Goal: Communication & Community: Answer question/provide support

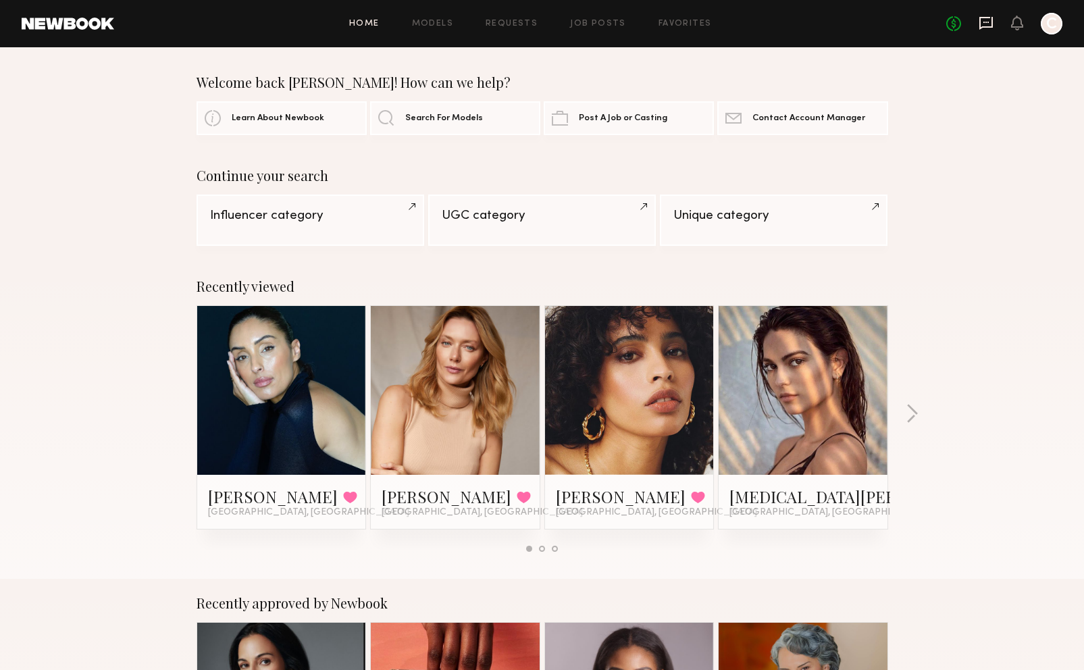
click at [986, 18] on icon at bounding box center [987, 23] width 14 height 13
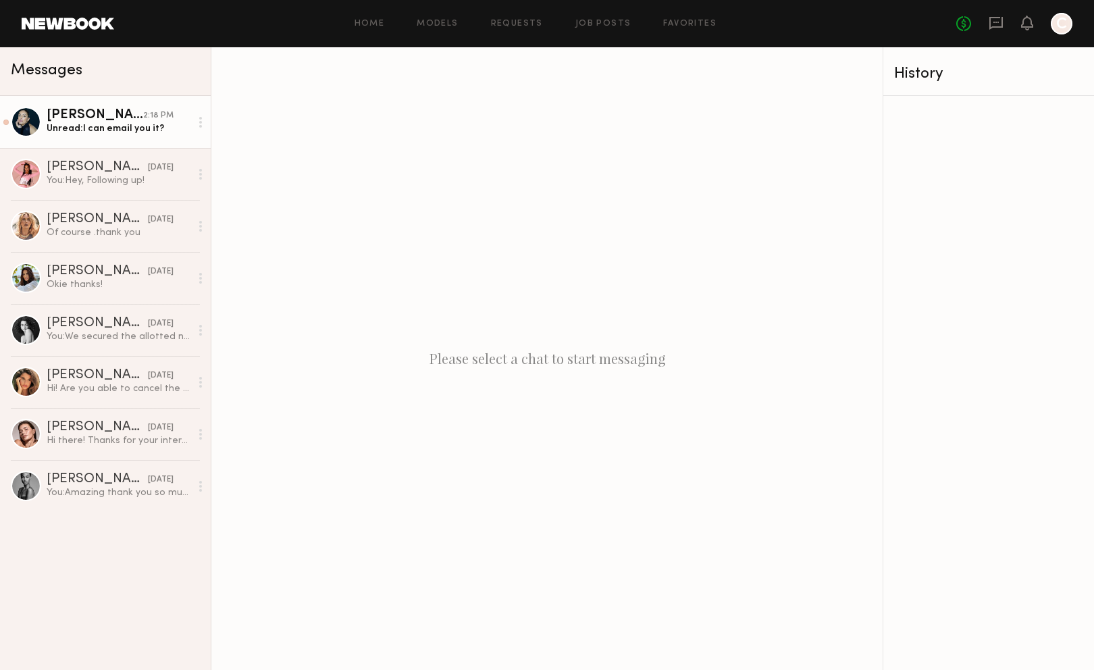
click at [116, 110] on div "[PERSON_NAME]" at bounding box center [95, 116] width 97 height 14
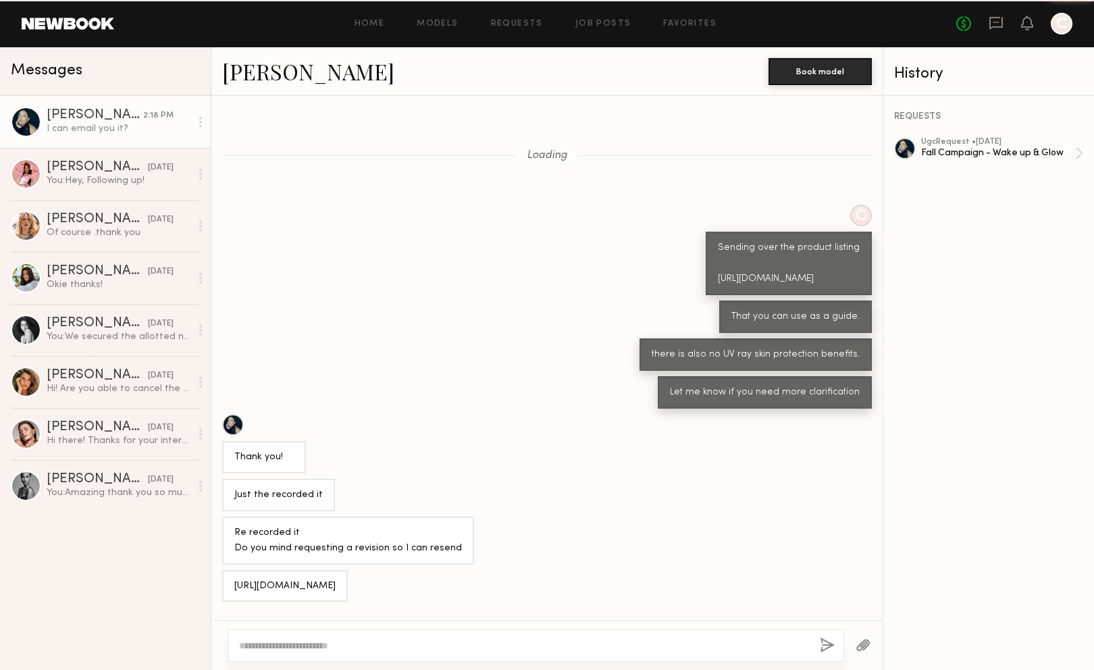
scroll to position [370, 0]
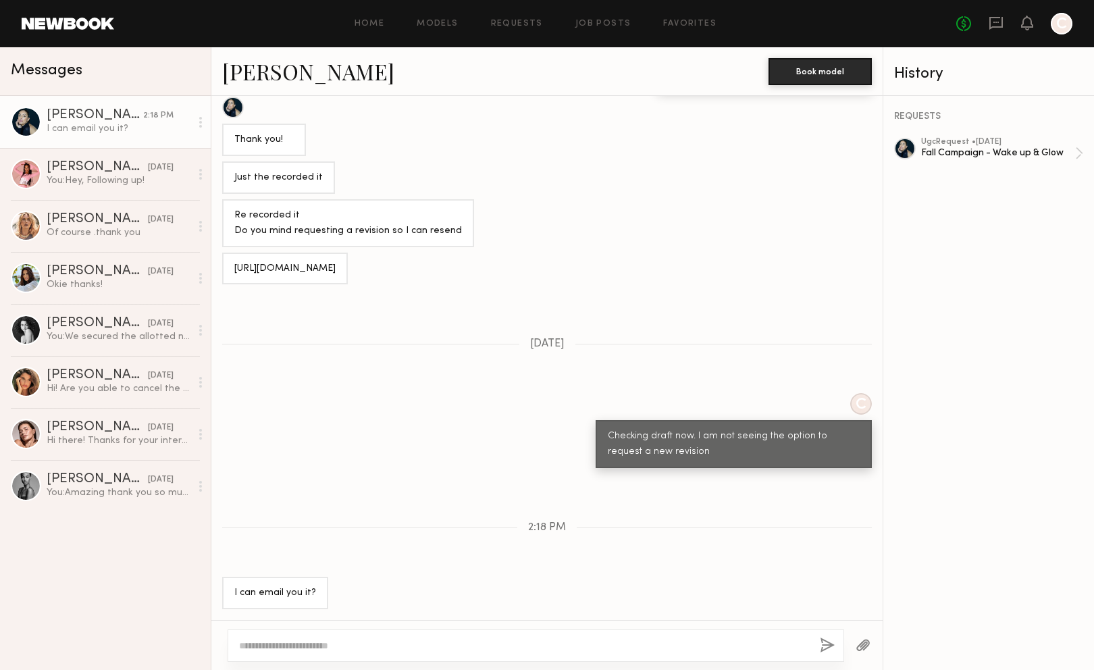
click at [417, 652] on textarea at bounding box center [524, 646] width 570 height 14
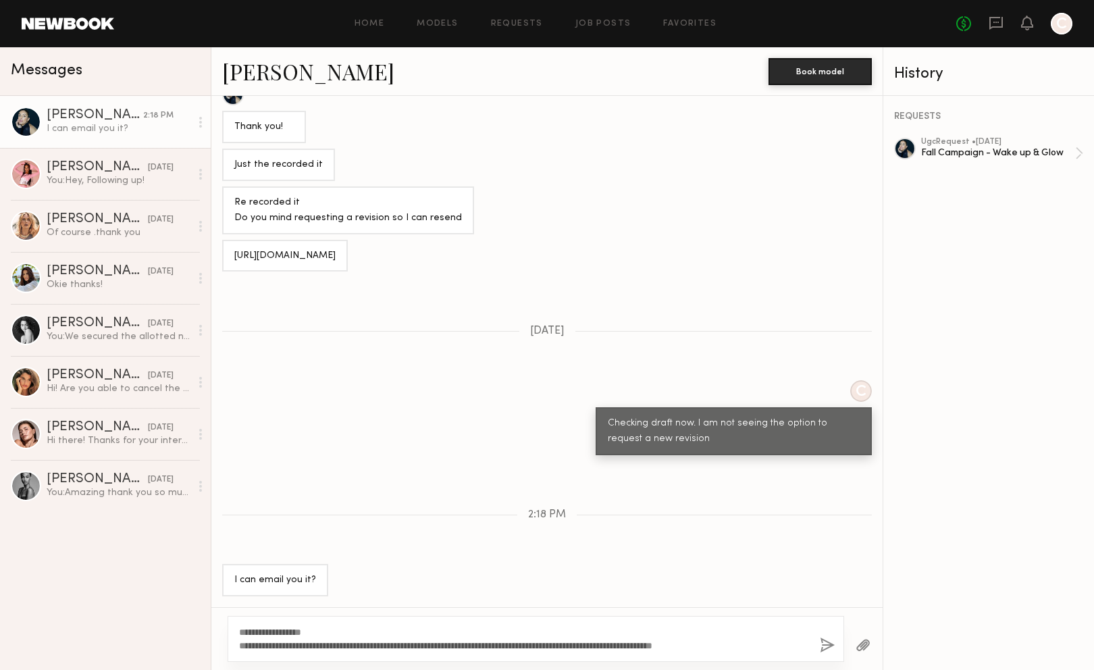
type textarea "**********"
click at [830, 644] on button "button" at bounding box center [827, 646] width 15 height 17
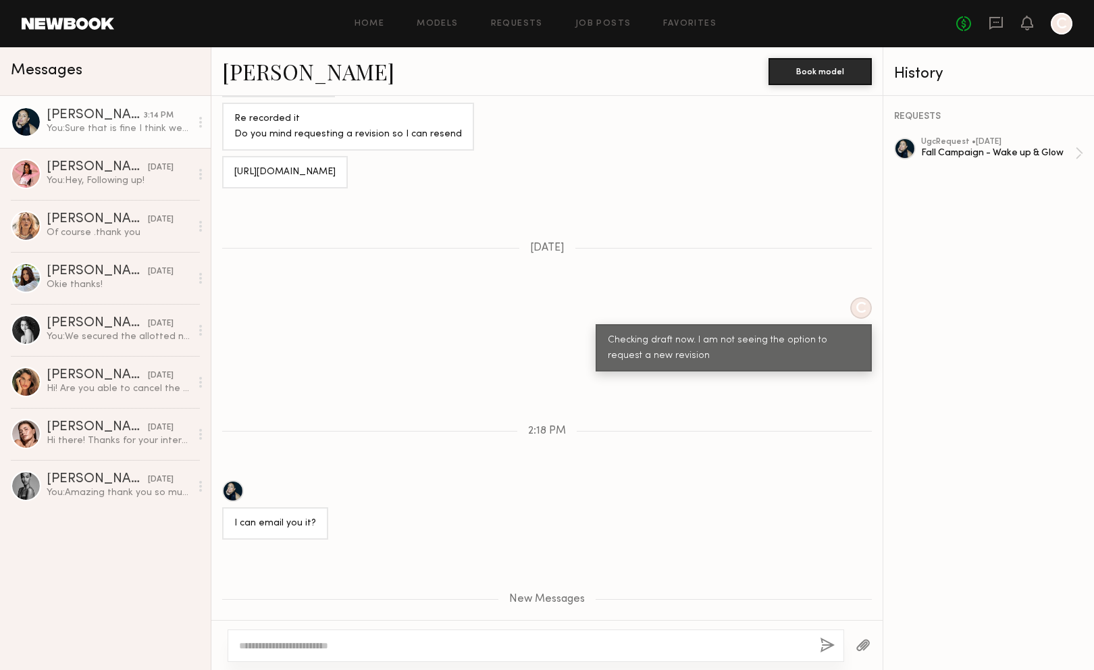
scroll to position [1806, 0]
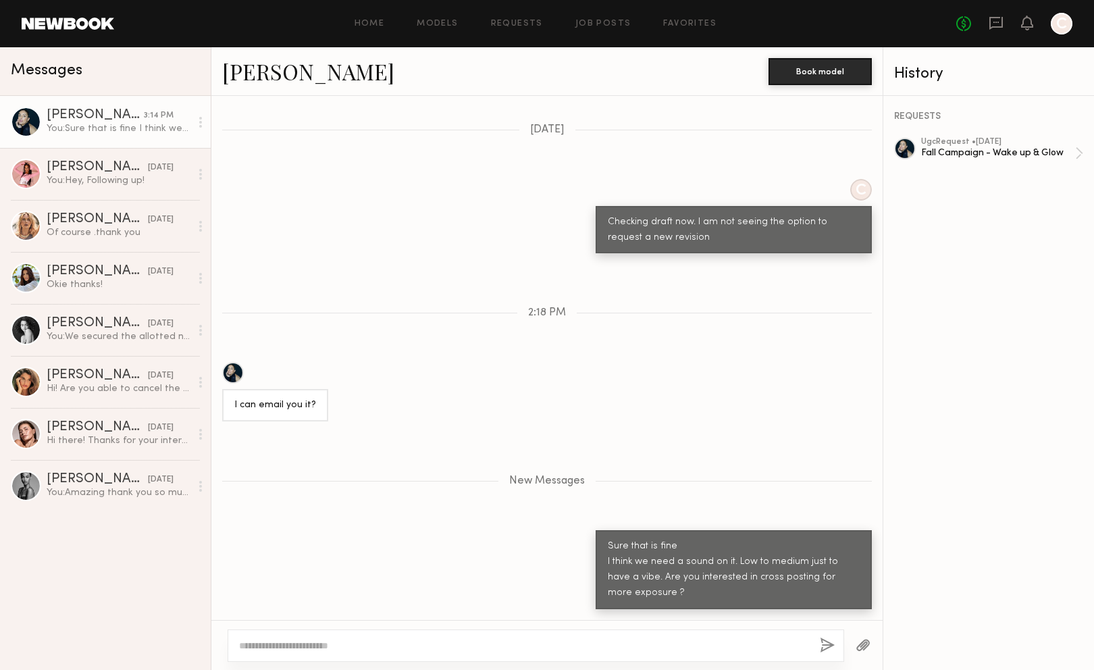
click at [930, 138] on div "REQUESTS ugc Request • 08/21/2025 Fall Campaign - Wake up & Glow" at bounding box center [989, 383] width 211 height 574
click at [953, 159] on div "Fall Campaign - Wake up & Glow" at bounding box center [998, 153] width 154 height 13
click at [867, 647] on button "button" at bounding box center [863, 646] width 15 height 17
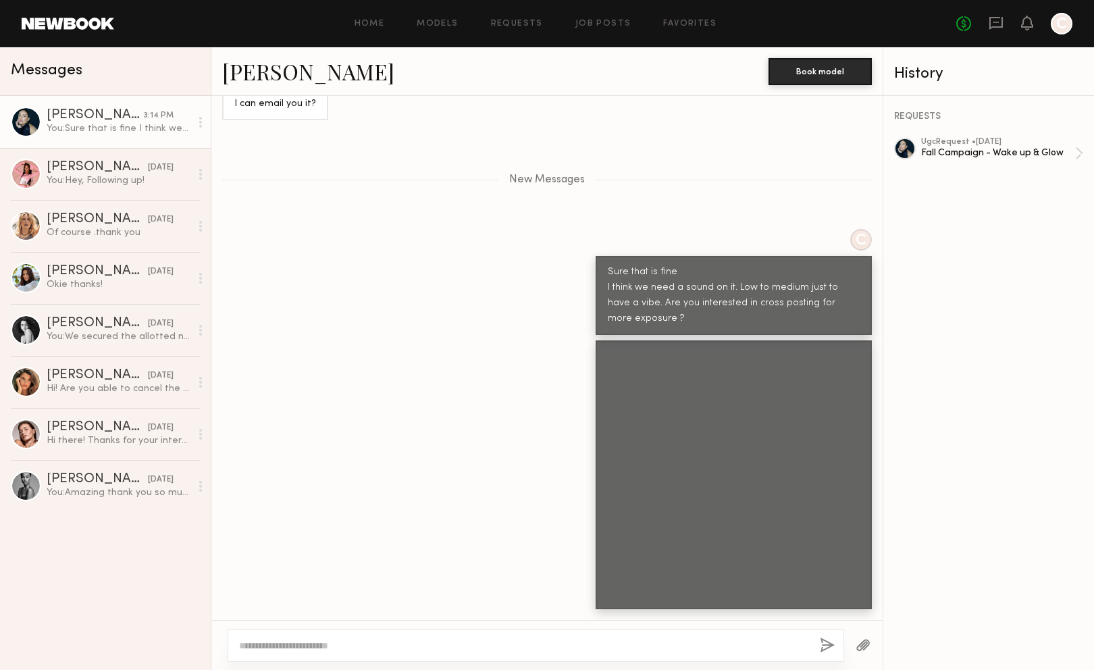
click at [856, 638] on button "button" at bounding box center [863, 646] width 15 height 17
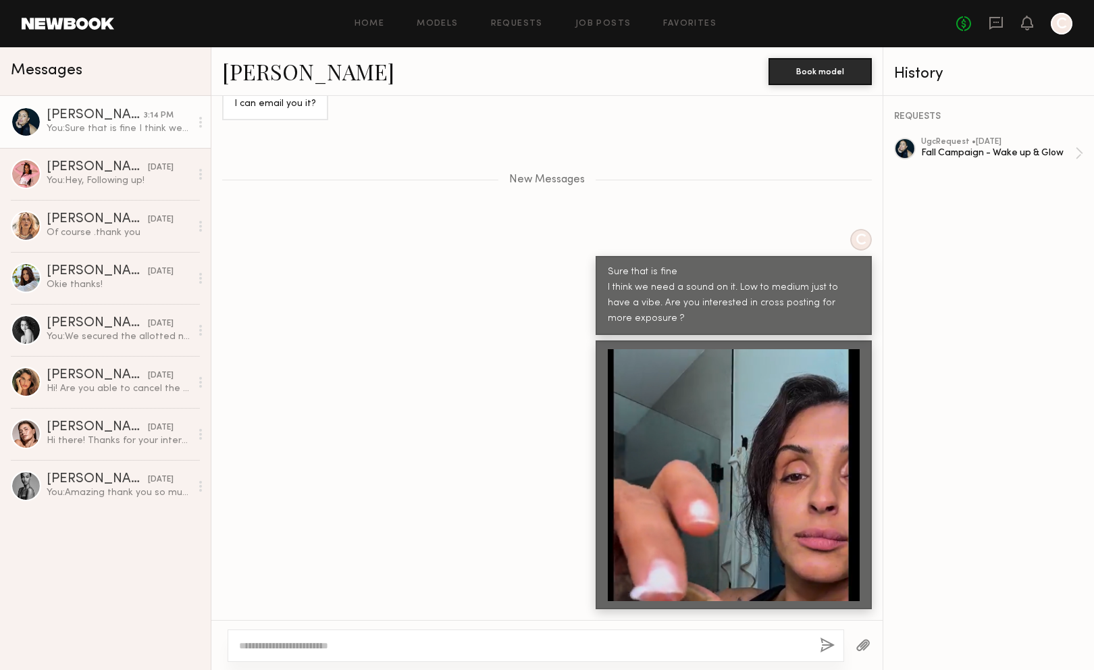
click at [304, 636] on div at bounding box center [536, 646] width 617 height 32
click at [300, 641] on textarea at bounding box center [524, 646] width 570 height 14
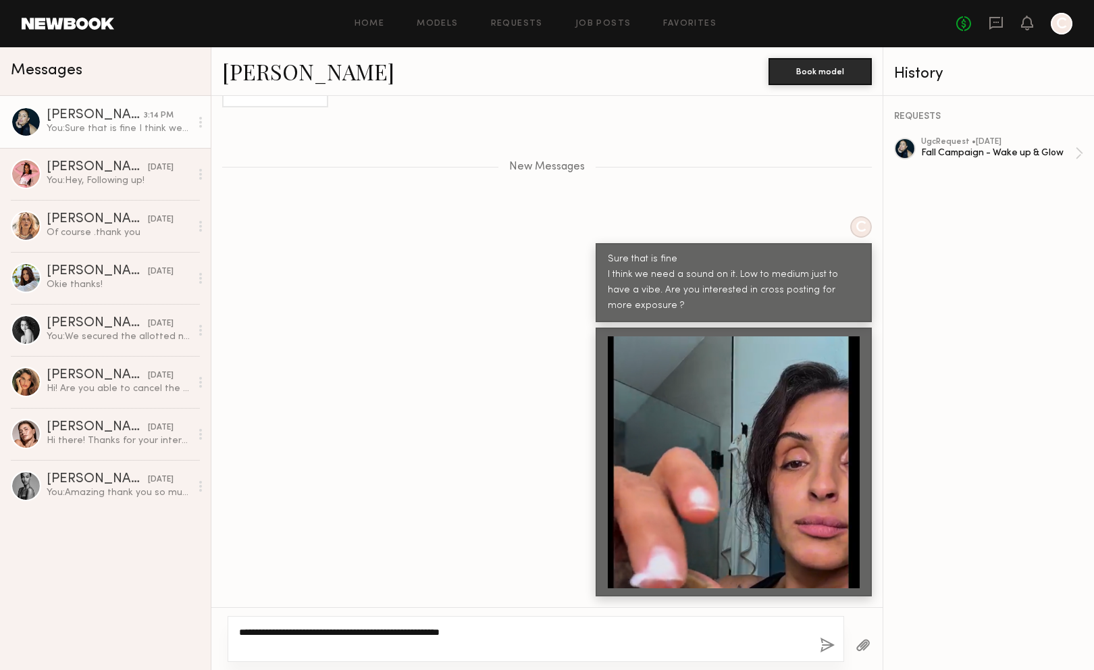
type textarea "**********"
click at [832, 640] on button "button" at bounding box center [827, 646] width 15 height 17
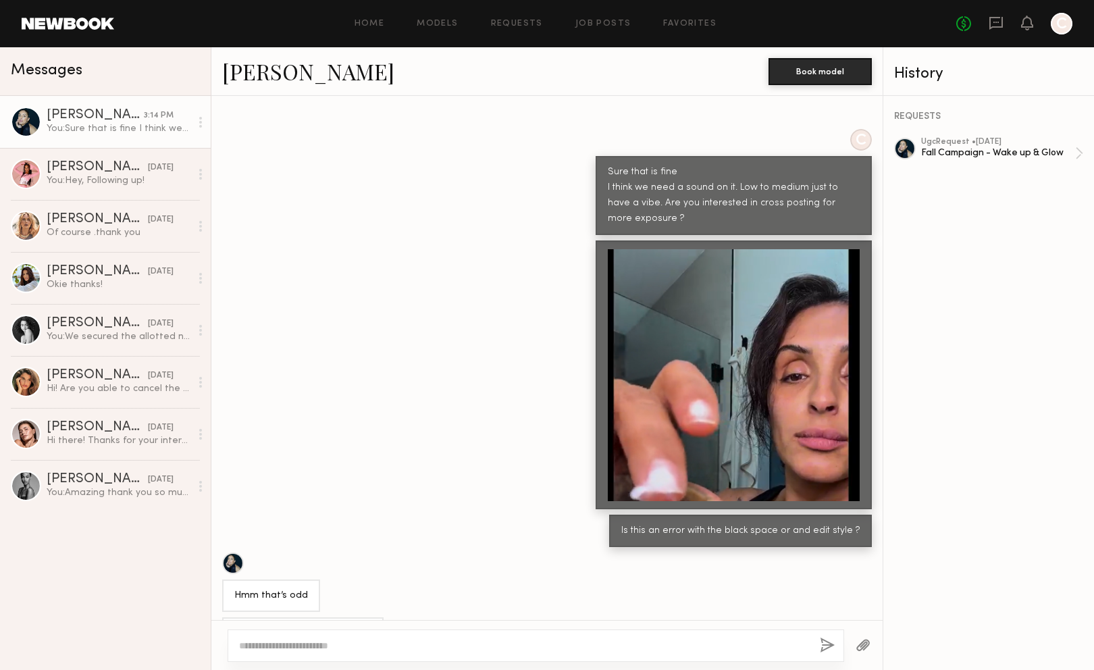
scroll to position [2248, 0]
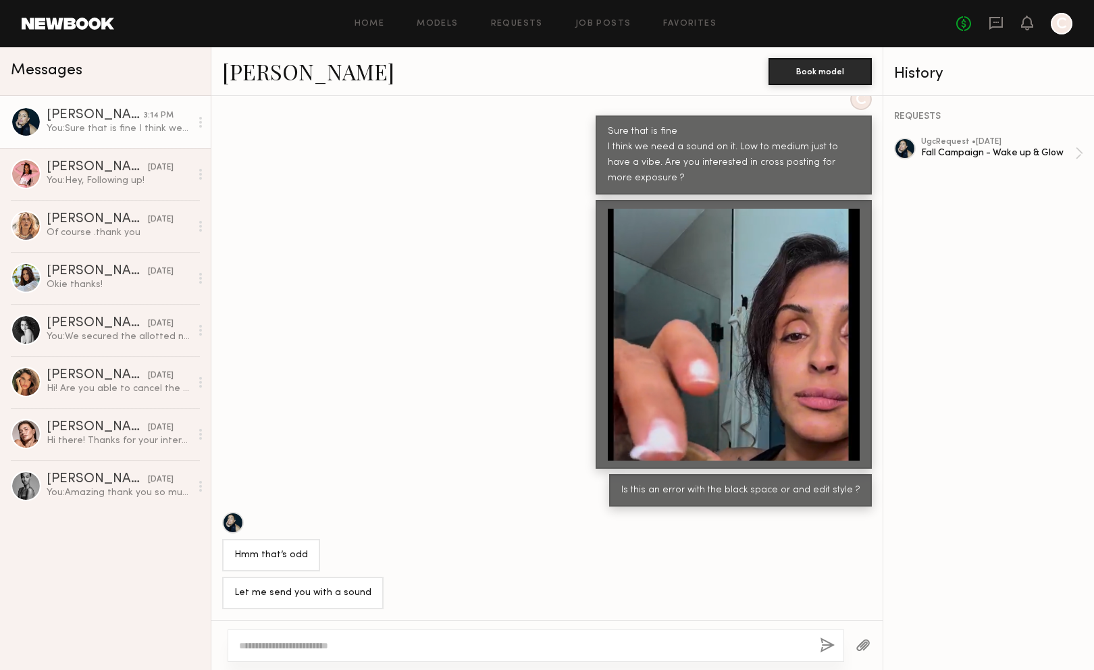
click at [556, 643] on textarea at bounding box center [524, 646] width 570 height 14
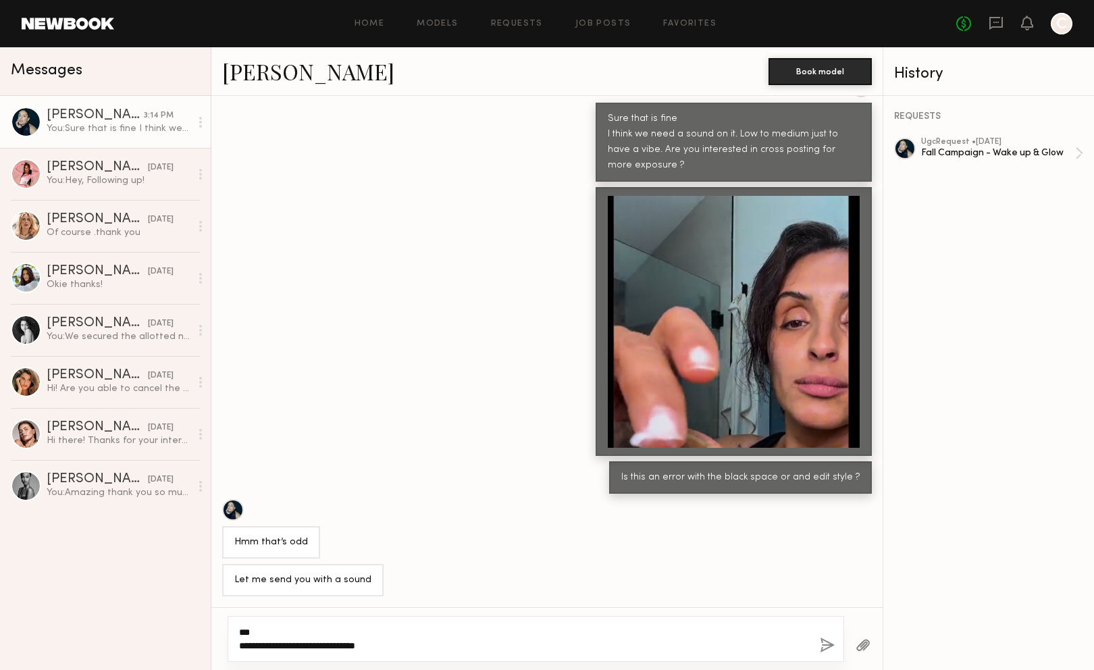
type textarea "**********"
click at [831, 642] on button "button" at bounding box center [827, 646] width 15 height 17
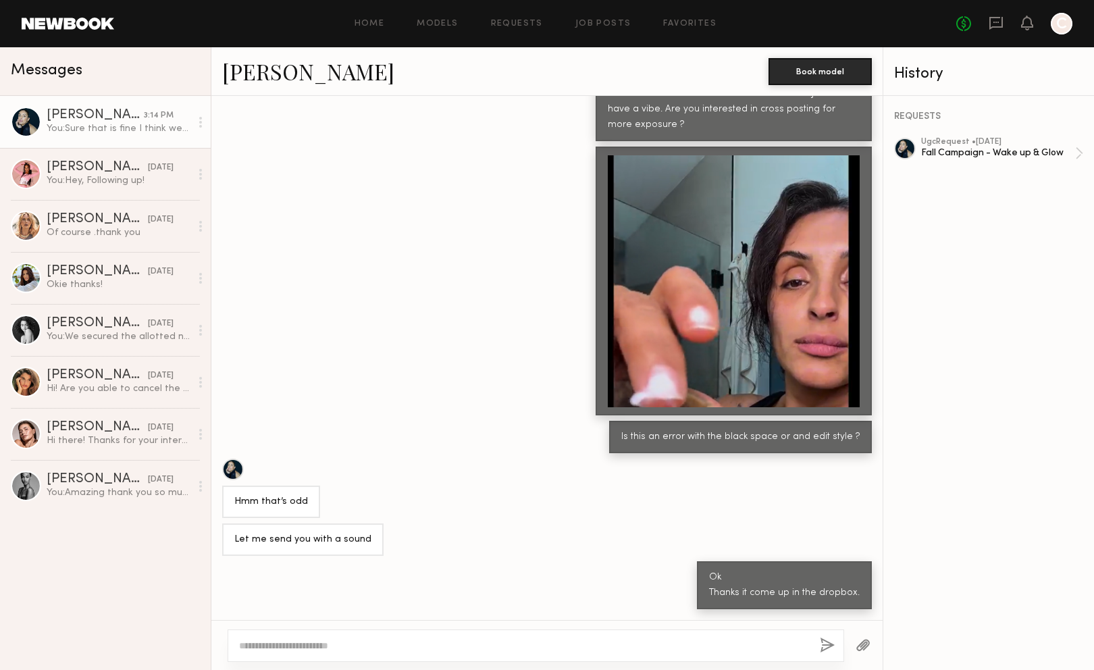
scroll to position [2302, 0]
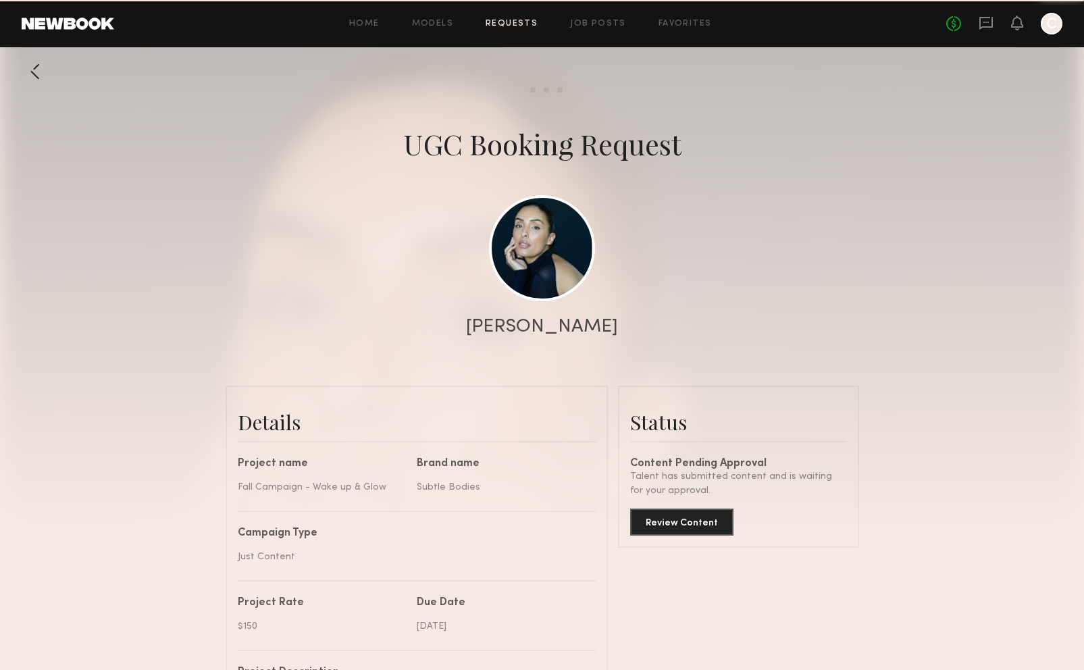
scroll to position [639, 0]
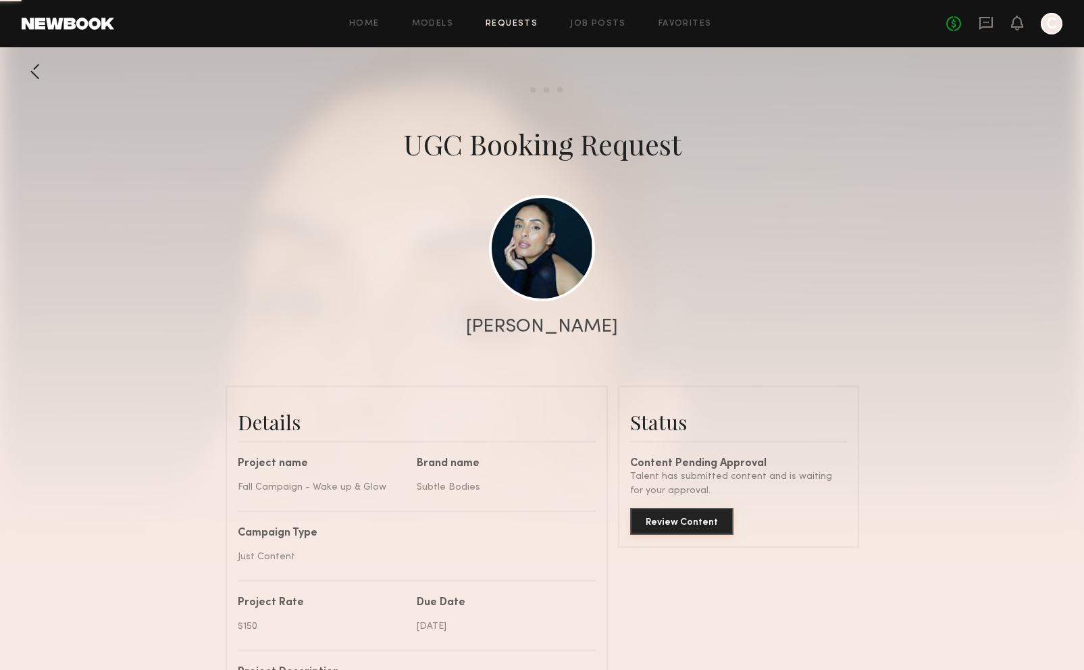
click at [718, 520] on button "Review Content" at bounding box center [681, 521] width 103 height 27
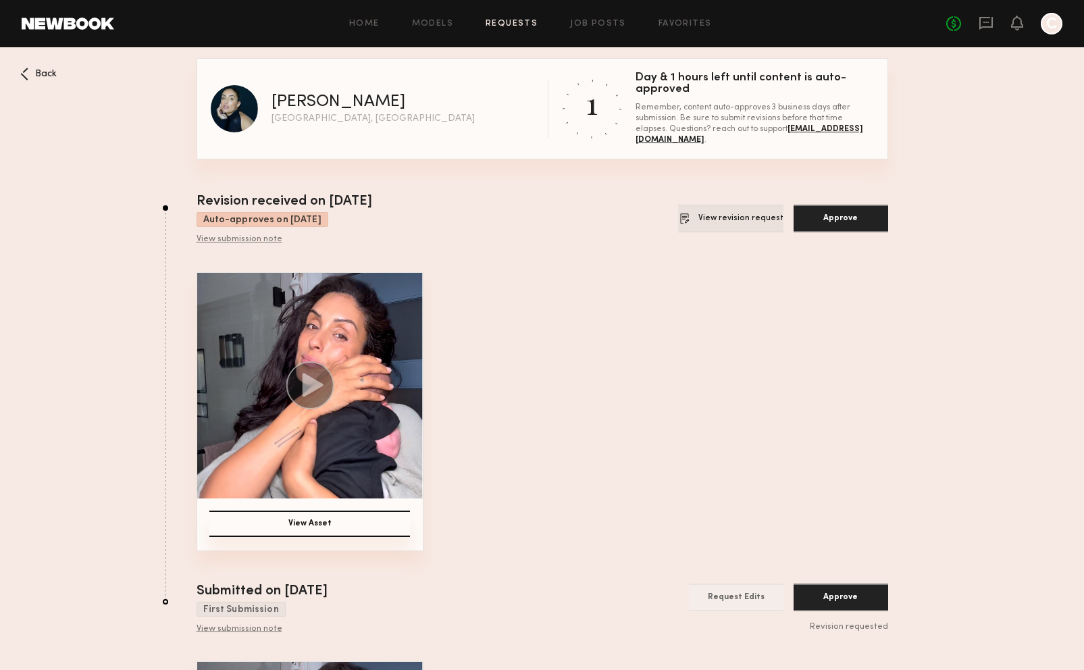
click at [734, 228] on button "View revision request" at bounding box center [730, 219] width 105 height 28
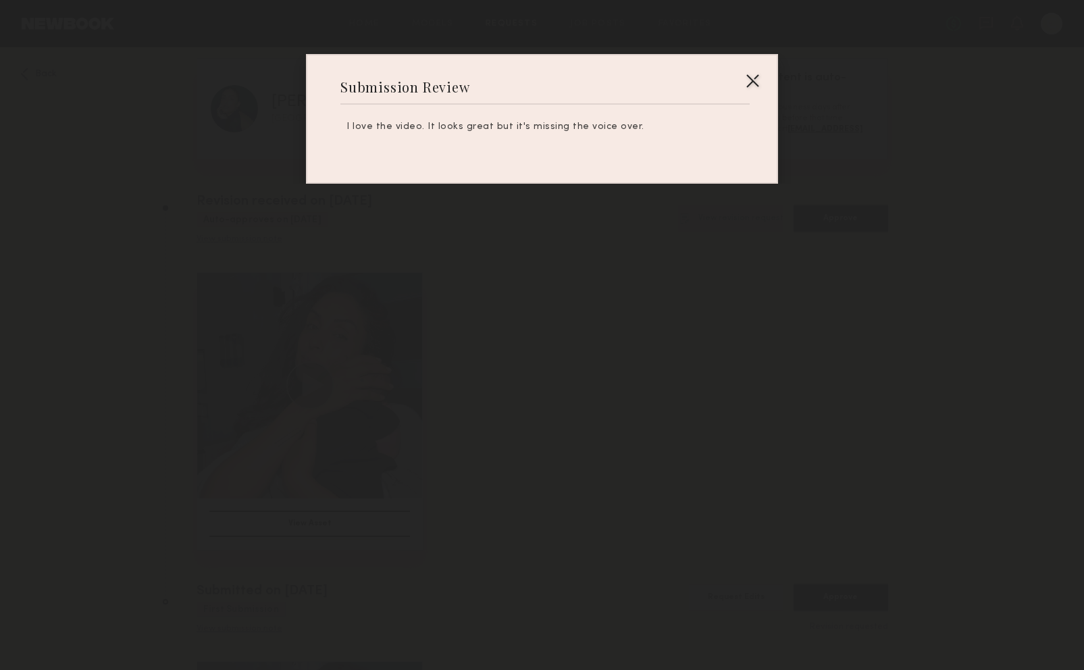
click at [647, 251] on div at bounding box center [542, 335] width 1084 height 670
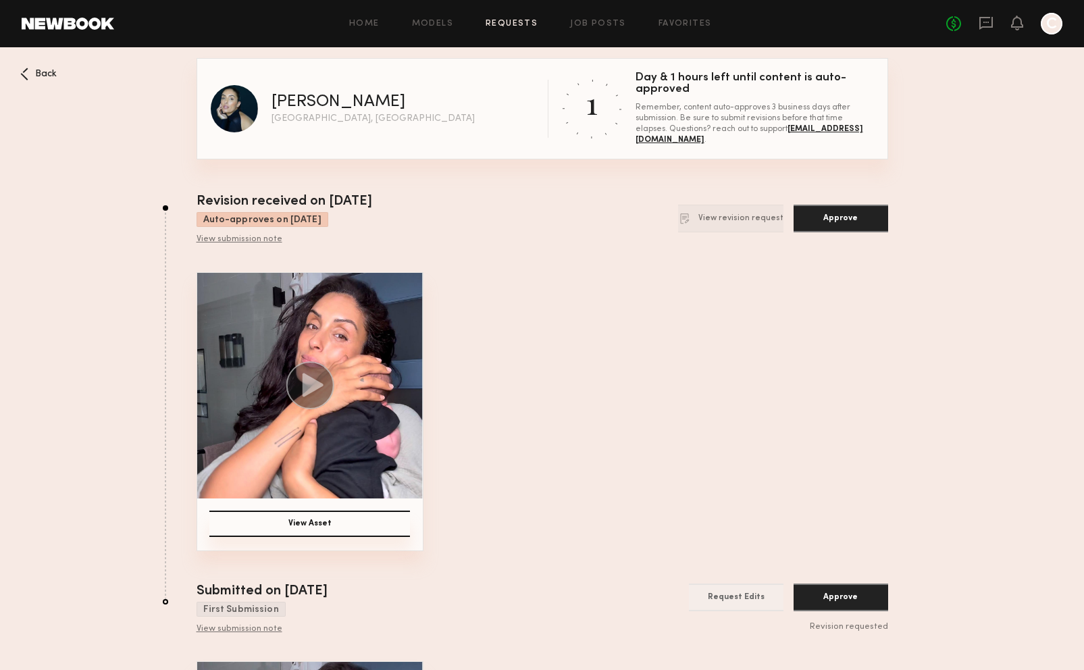
click at [255, 243] on div "View submission note" at bounding box center [285, 239] width 176 height 11
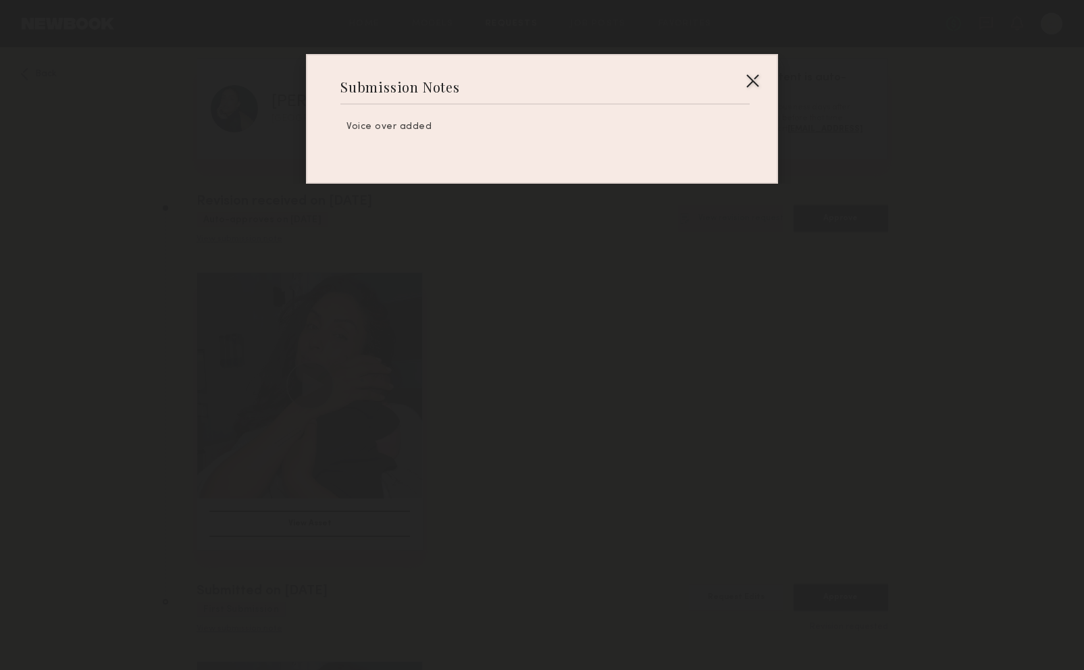
click at [515, 289] on div at bounding box center [542, 335] width 1084 height 670
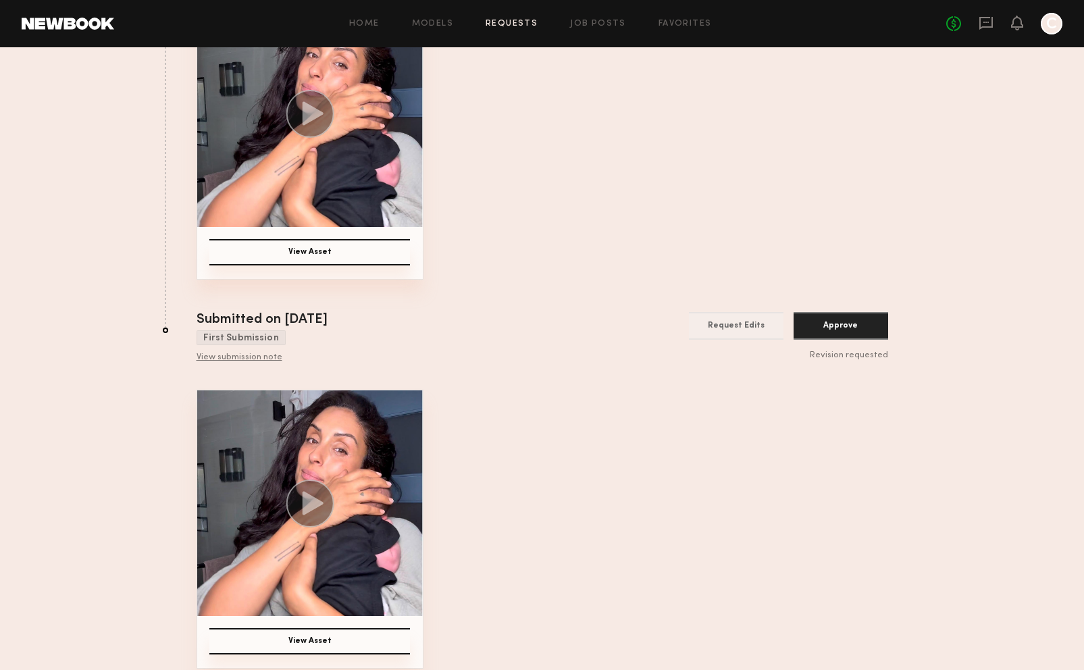
scroll to position [286, 0]
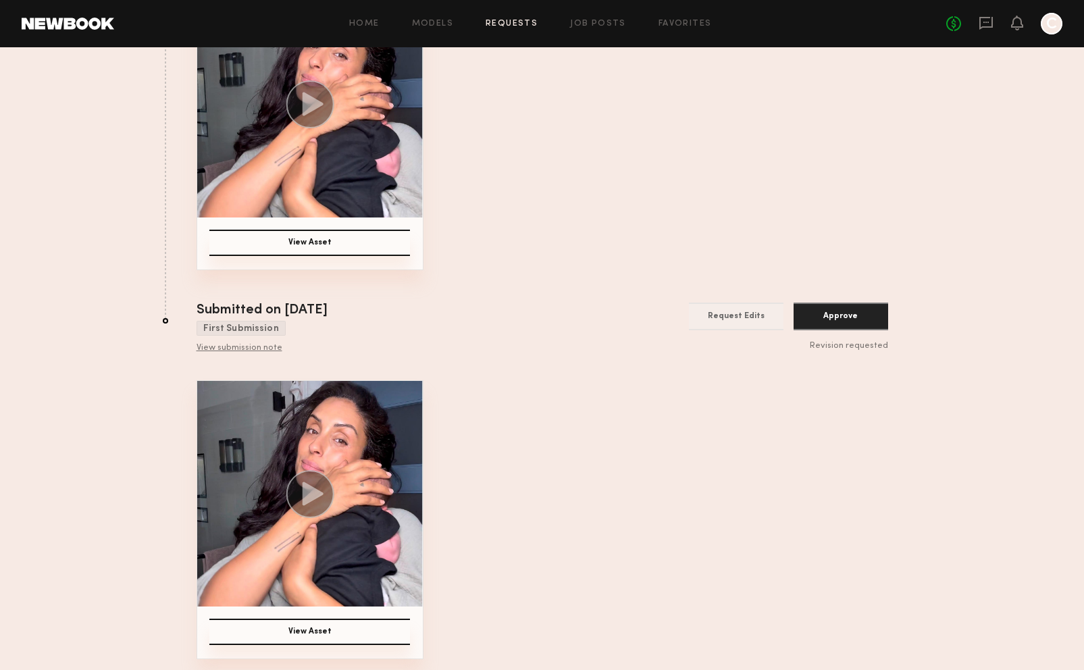
click at [306, 238] on button "View Asset" at bounding box center [309, 243] width 201 height 26
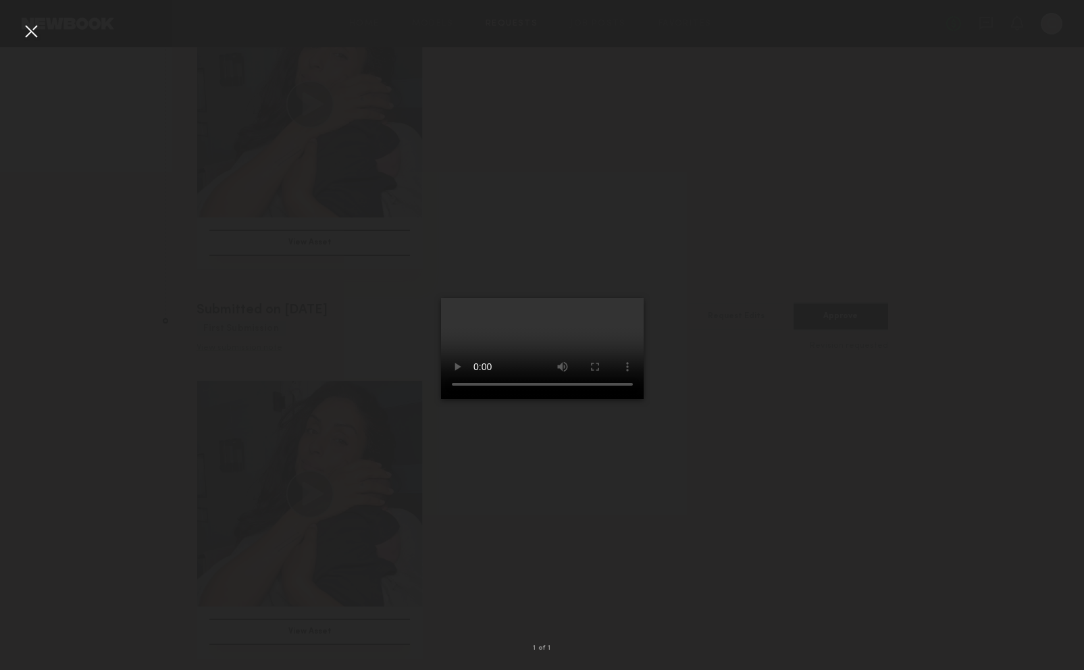
click at [201, 357] on div at bounding box center [542, 324] width 1084 height 605
click at [38, 33] on div at bounding box center [31, 31] width 22 height 22
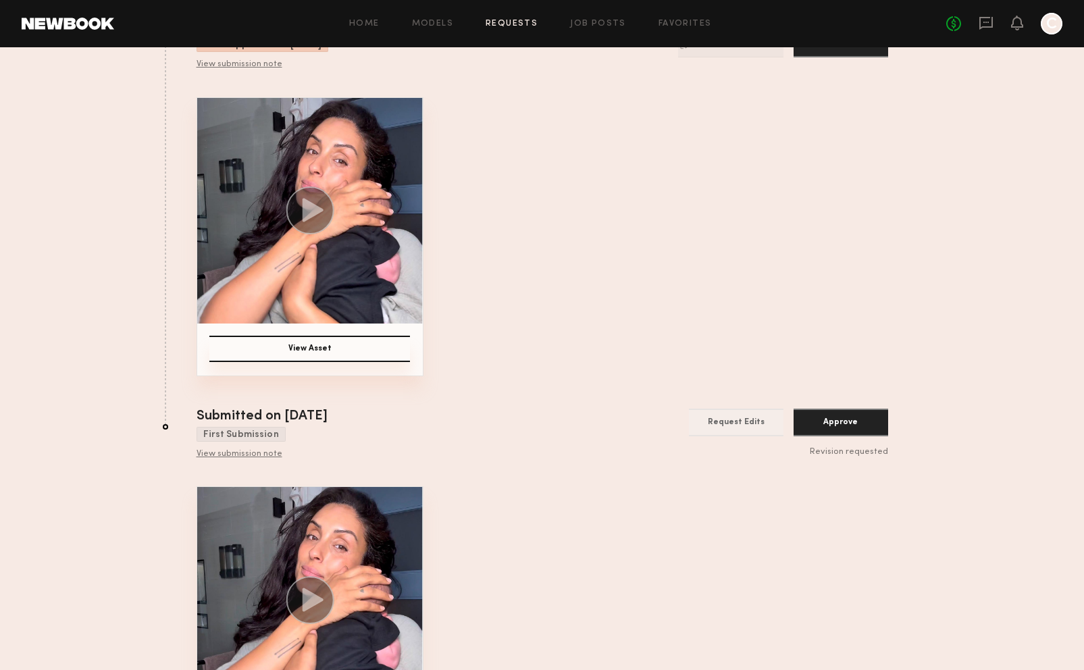
scroll to position [83, 0]
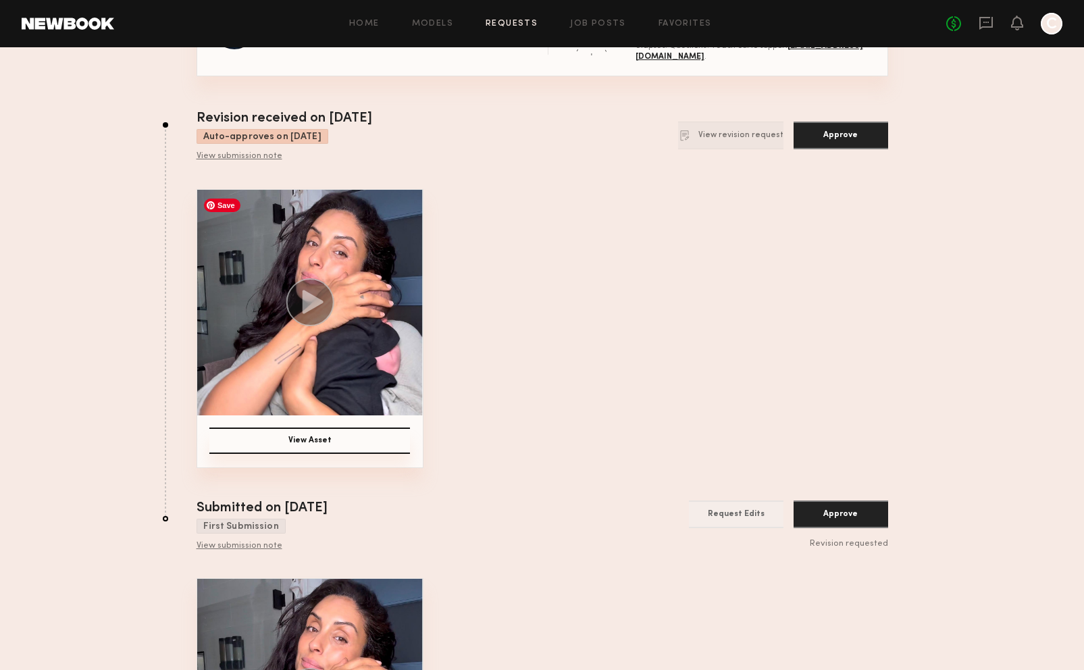
click at [296, 279] on img at bounding box center [310, 303] width 226 height 226
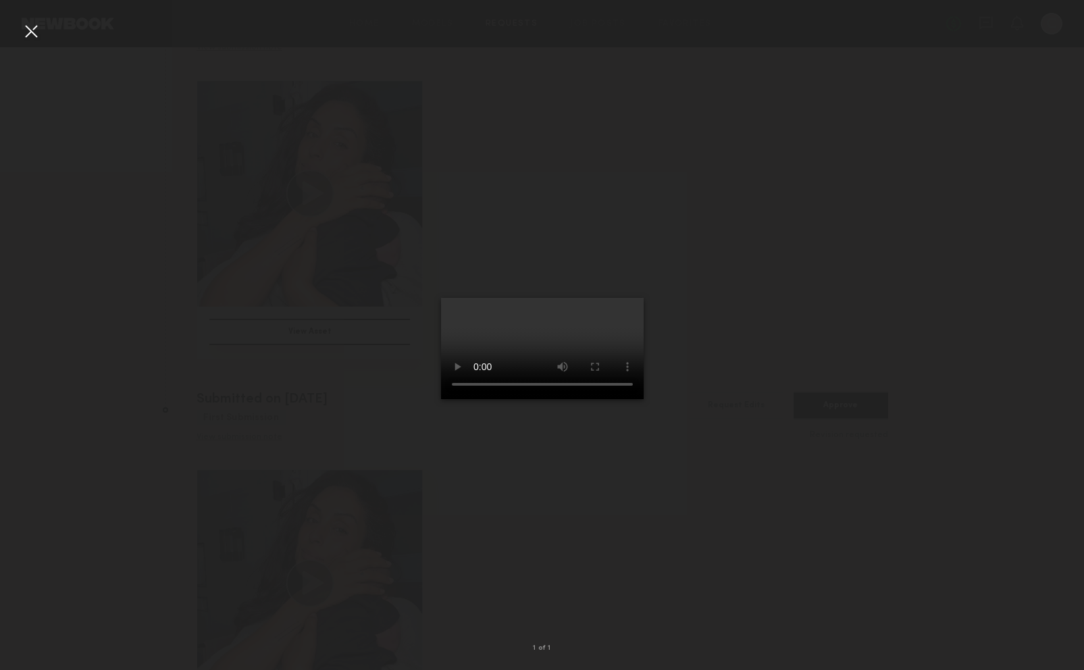
scroll to position [218, 0]
click at [781, 251] on div at bounding box center [542, 324] width 1084 height 605
click at [789, 267] on div at bounding box center [542, 324] width 1084 height 605
click at [22, 41] on div at bounding box center [31, 31] width 22 height 22
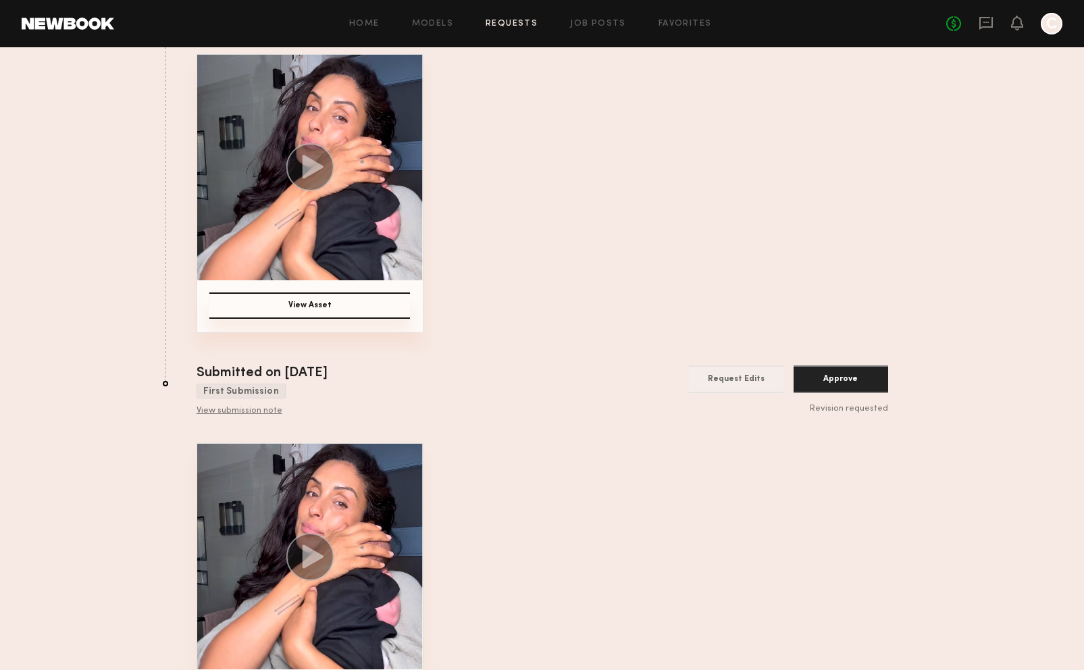
click at [698, 256] on div "View Asset" at bounding box center [543, 193] width 692 height 279
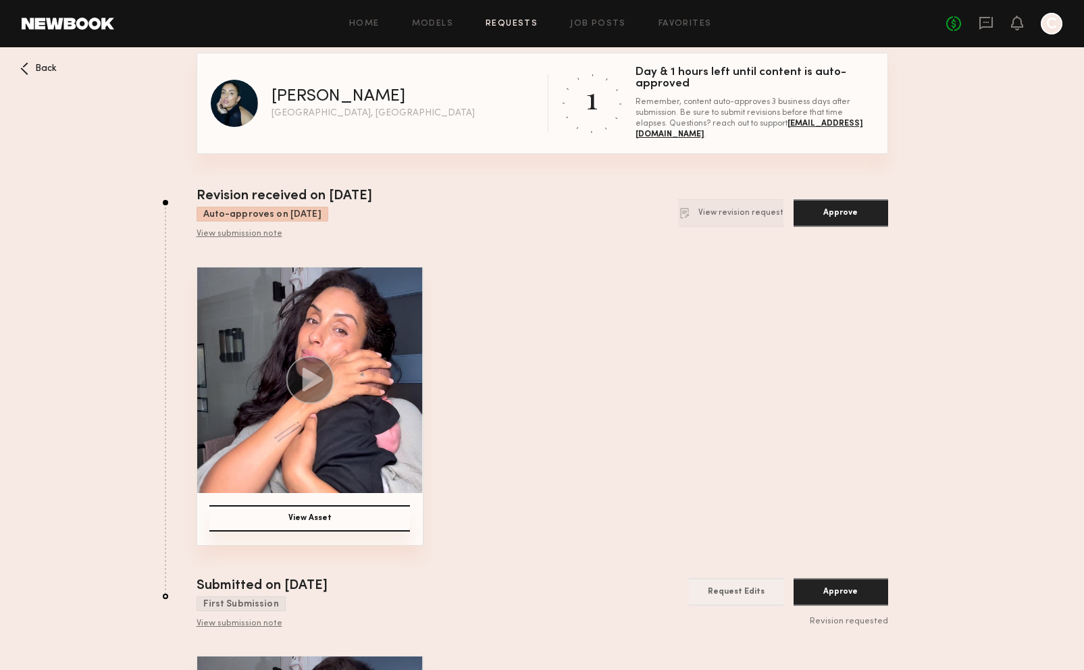
scroll to position [0, 0]
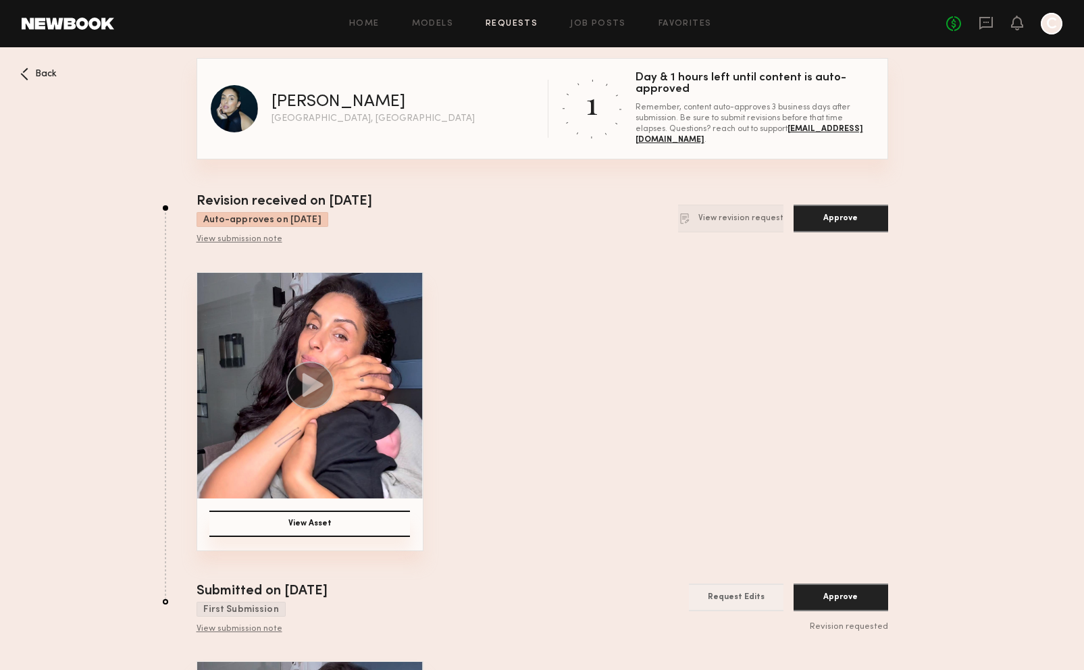
click at [20, 82] on nb-booking-gallery "Back Gloria E Los Angeles, CA 1 Day & 1 hours left until content is auto-approv…" at bounding box center [542, 499] width 1084 height 882
click at [26, 72] on icon at bounding box center [24, 74] width 8 height 13
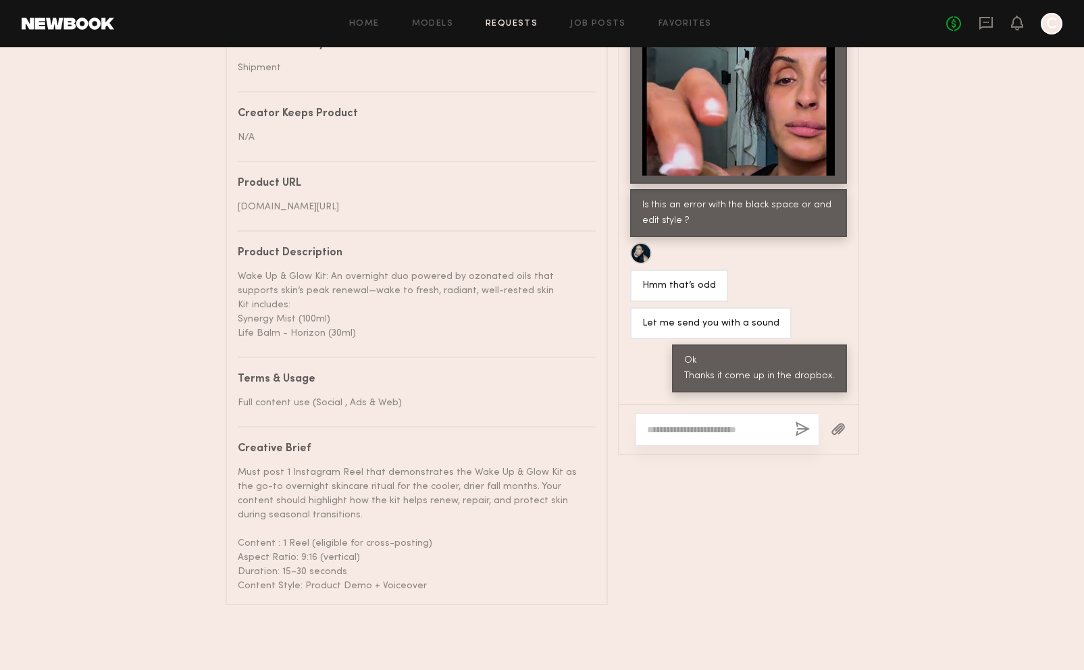
scroll to position [1185, 0]
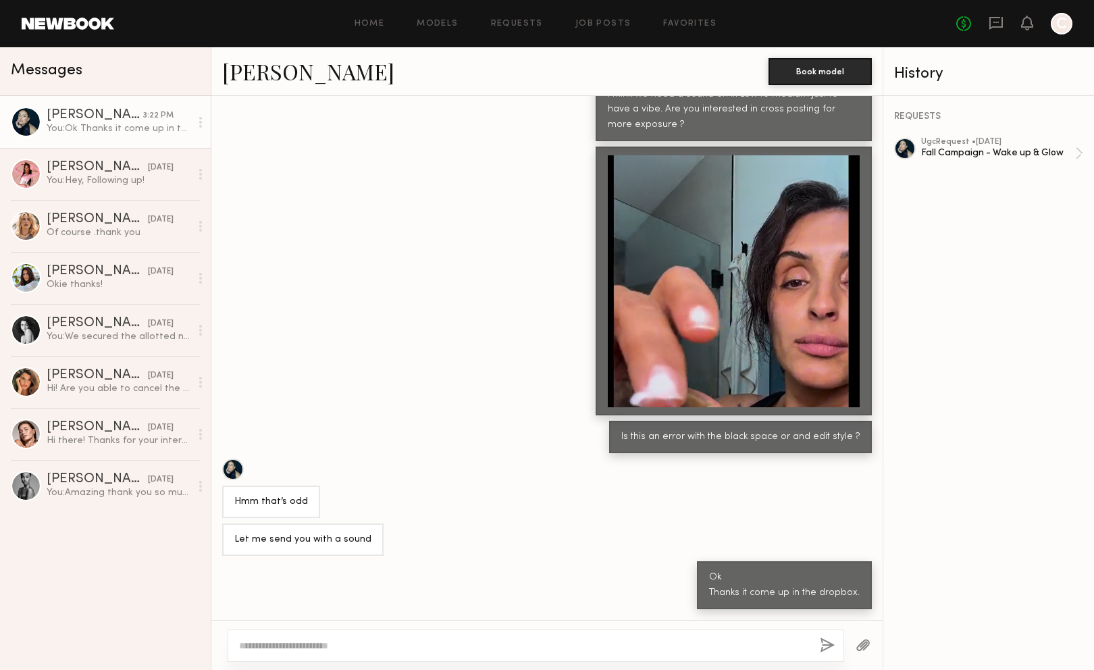
scroll to position [4700, 0]
